Goal: Information Seeking & Learning: Learn about a topic

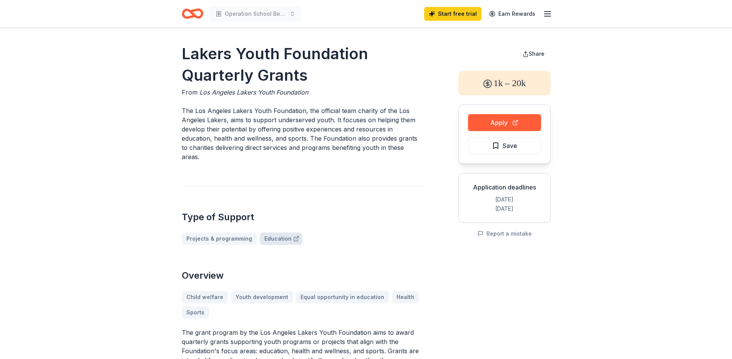
click at [277, 238] on link "Education" at bounding box center [281, 238] width 43 height 12
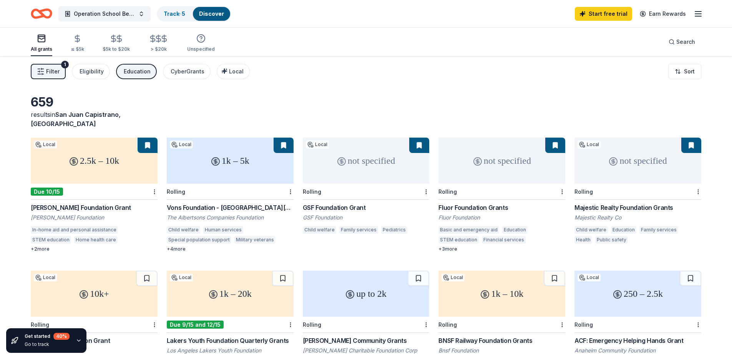
click at [118, 203] on div "Julius Sumner Miller Foundation Grant" at bounding box center [94, 207] width 127 height 9
click at [210, 203] on div "Vons Foundation - Southern California" at bounding box center [230, 207] width 127 height 9
click at [469, 203] on div "Fluor Foundation Grants" at bounding box center [501, 207] width 127 height 9
click at [626, 203] on div "Majestic Realty Foundation Grants" at bounding box center [637, 207] width 127 height 9
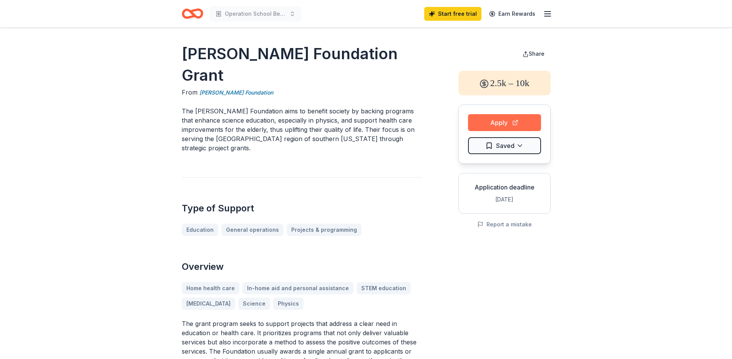
click at [495, 124] on button "Apply" at bounding box center [504, 122] width 73 height 17
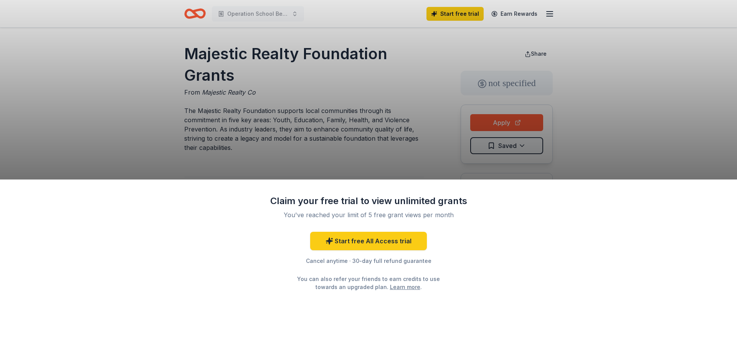
click at [379, 149] on div "Claim your free trial to view unlimited grants You've reached your limit of 5 f…" at bounding box center [368, 179] width 737 height 359
click at [412, 156] on div "Claim your free trial to view unlimited grants You've reached your limit of 5 f…" at bounding box center [368, 179] width 737 height 359
